Goal: Go to known website: Access a specific website the user already knows

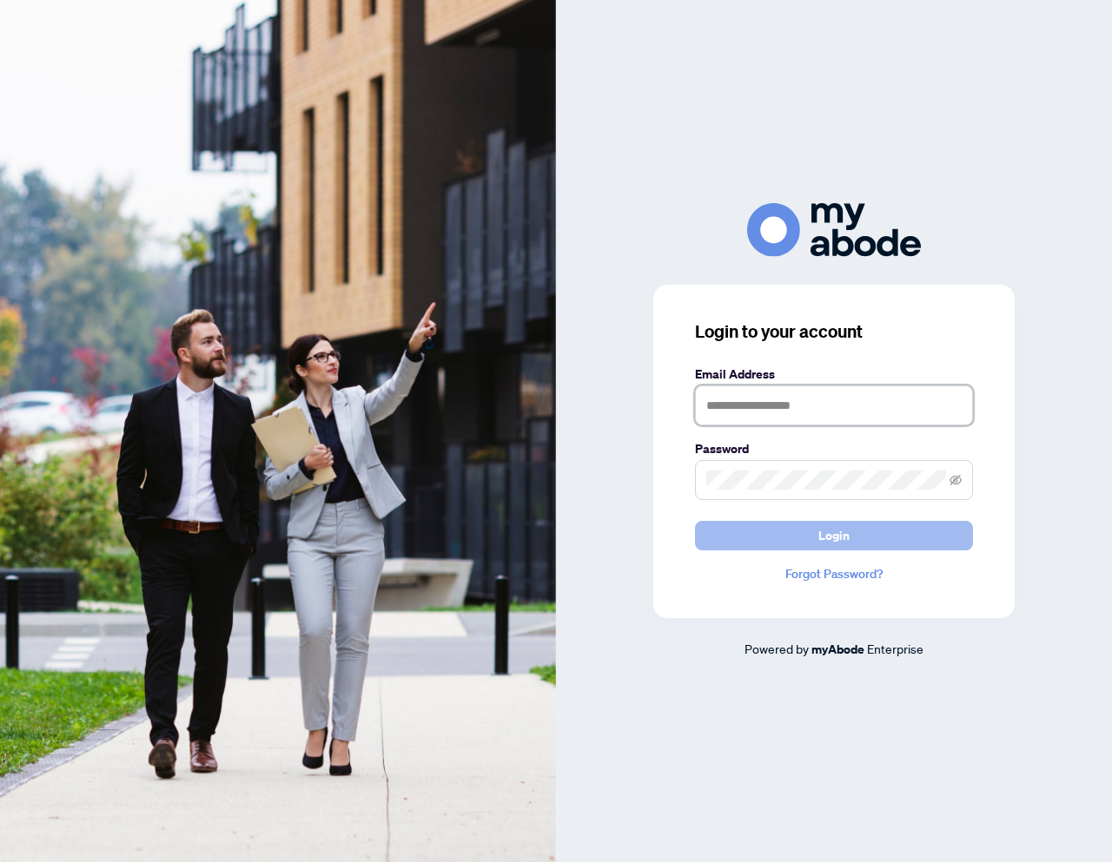
type input "**********"
click at [748, 538] on button "Login" at bounding box center [834, 536] width 278 height 30
